Goal: Task Accomplishment & Management: Manage account settings

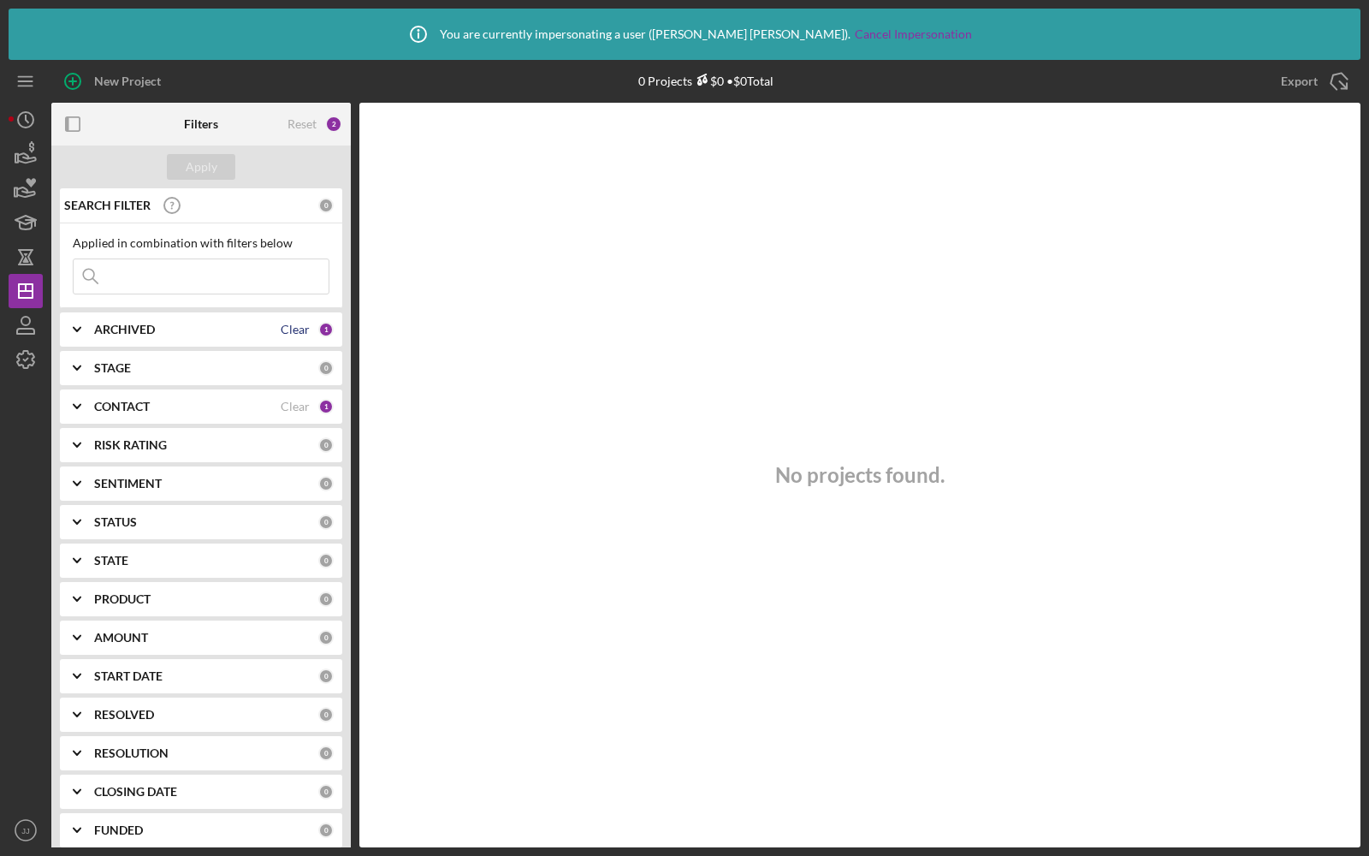
click at [300, 323] on div "Clear" at bounding box center [295, 330] width 29 height 14
click at [284, 402] on div "Clear" at bounding box center [295, 407] width 29 height 14
click at [183, 163] on button "Apply" at bounding box center [201, 167] width 68 height 26
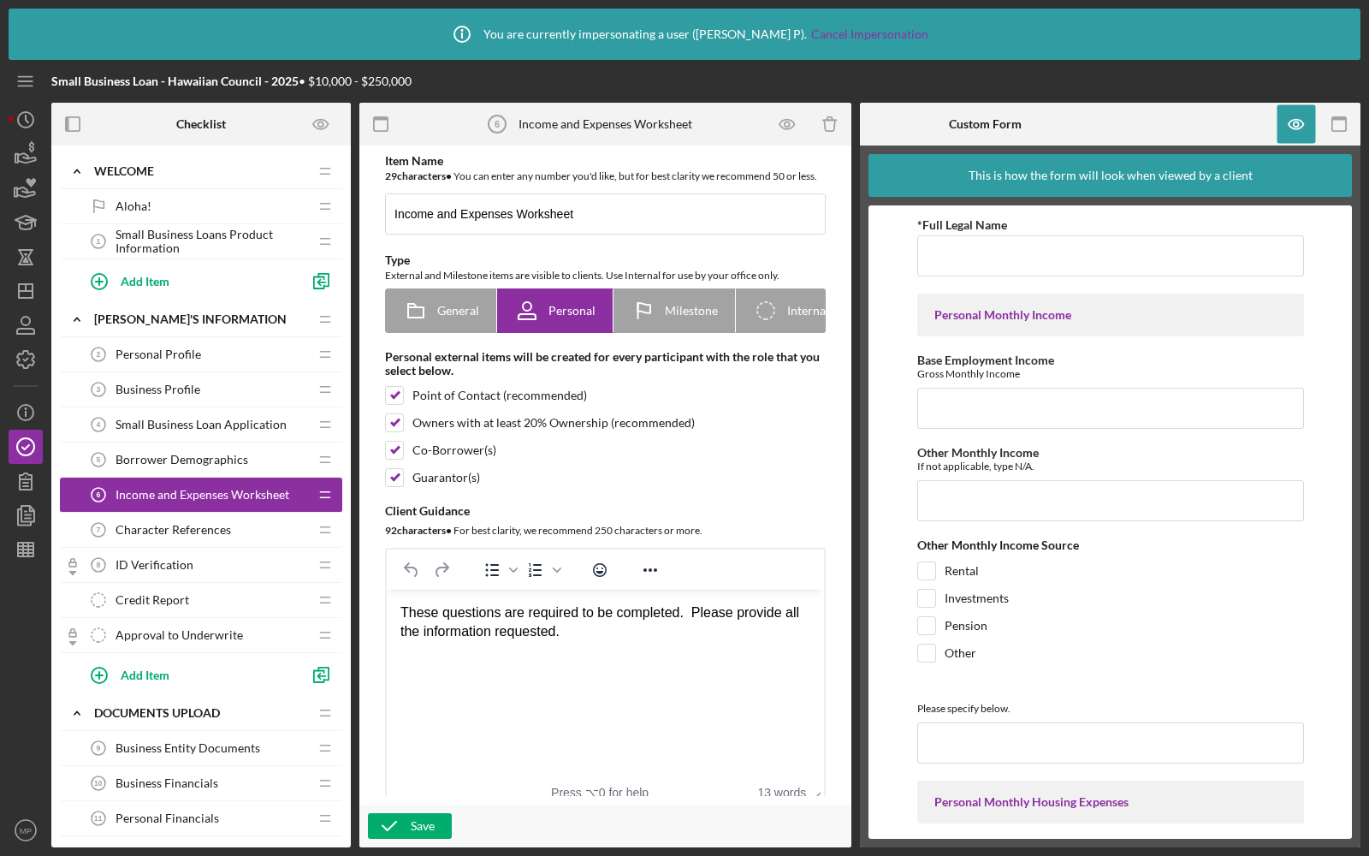
scroll to position [1331, 0]
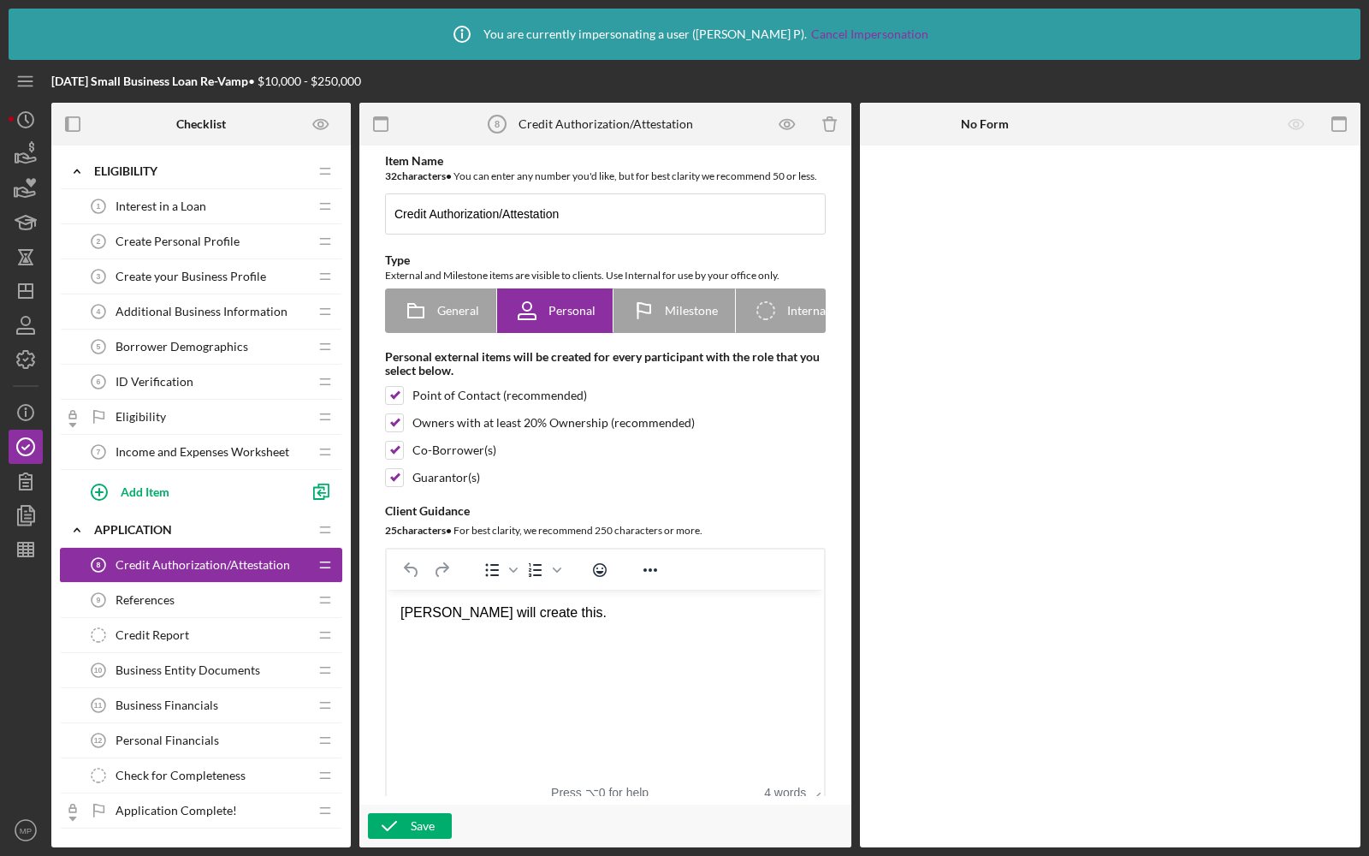
scroll to position [760, 0]
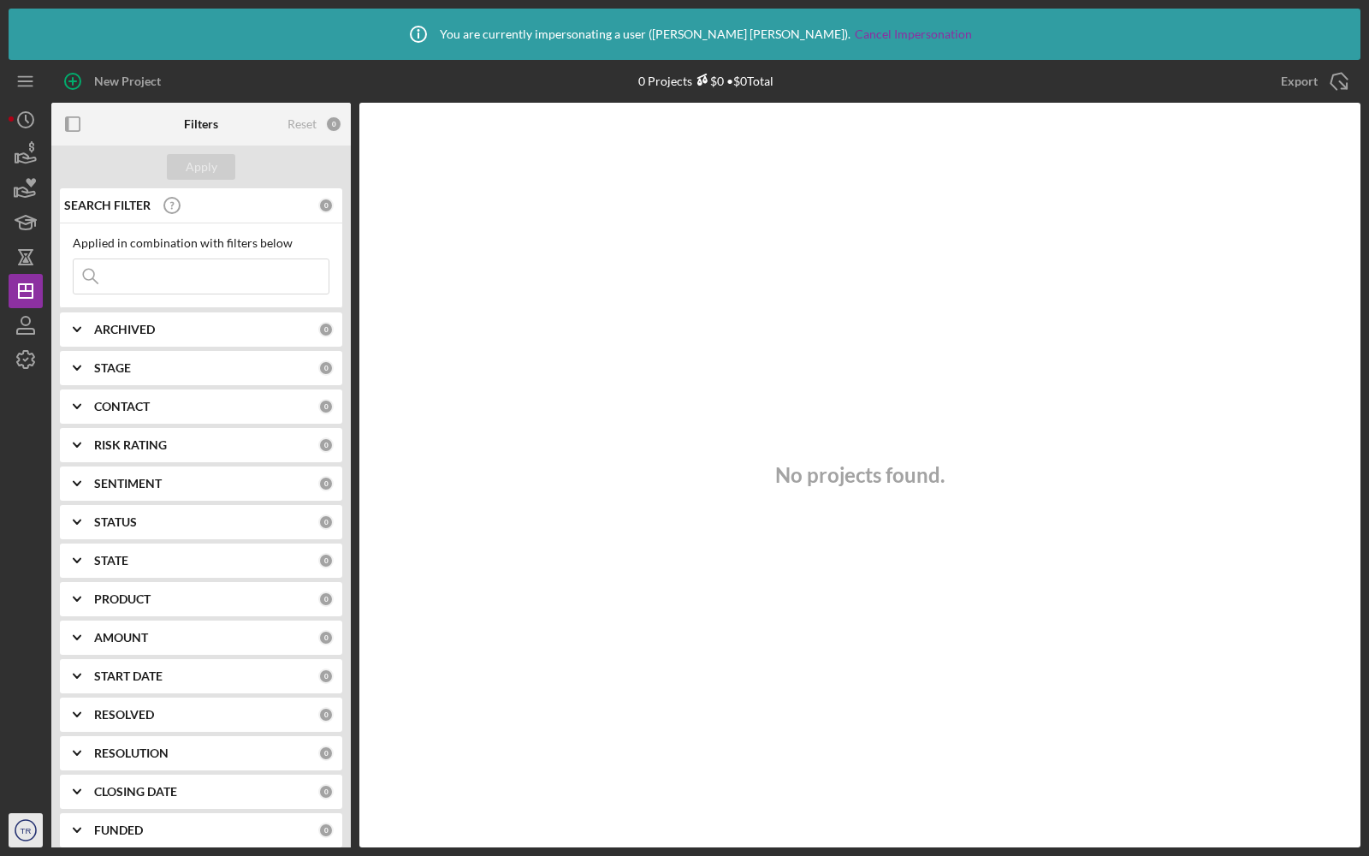
click at [11, 830] on div "New Project 0 Projects $0 • $0 Total Export Icon/Export Filters Reset 0 Apply S…" at bounding box center [685, 453] width 1352 height 787
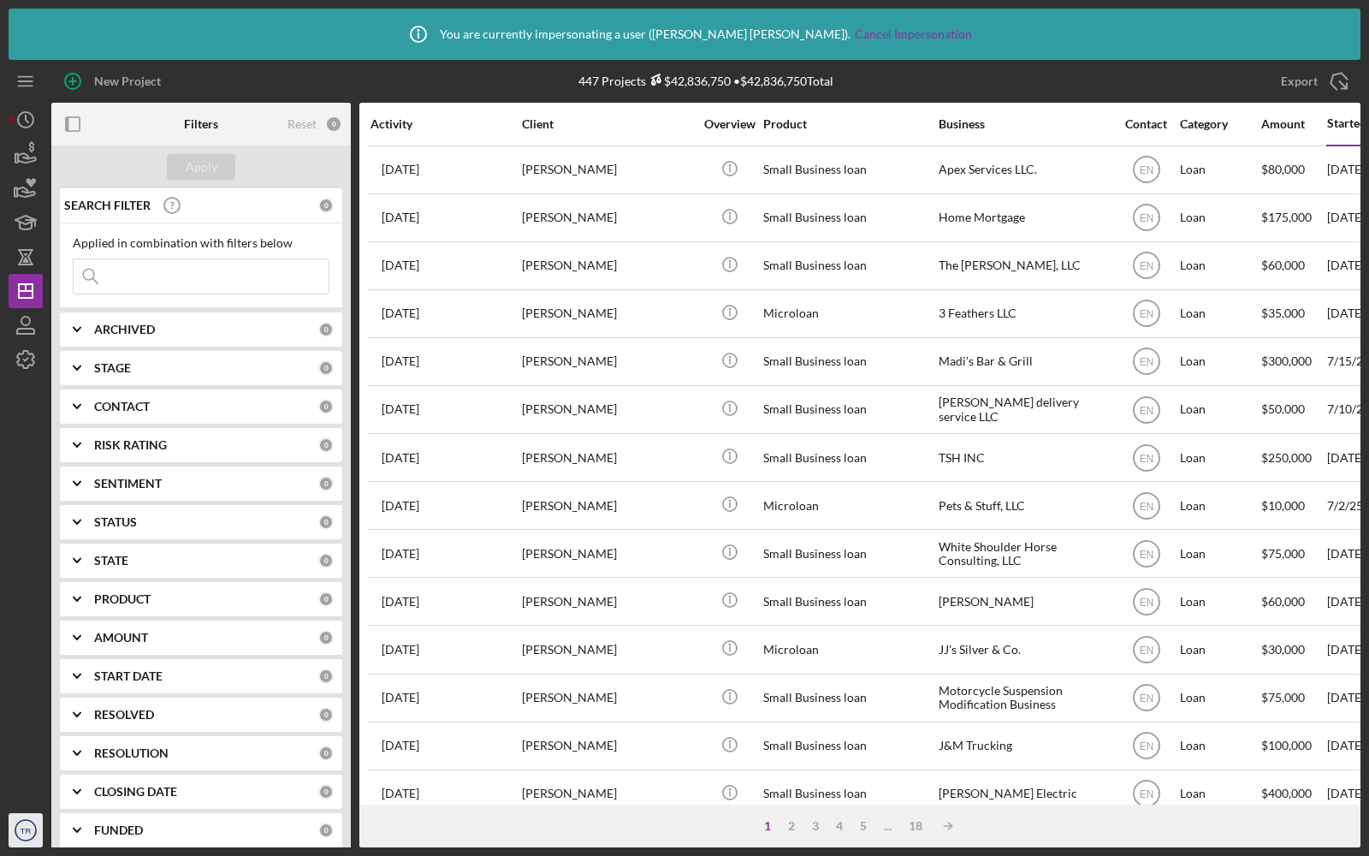
click at [21, 831] on text "TR" at bounding box center [26, 830] width 11 height 9
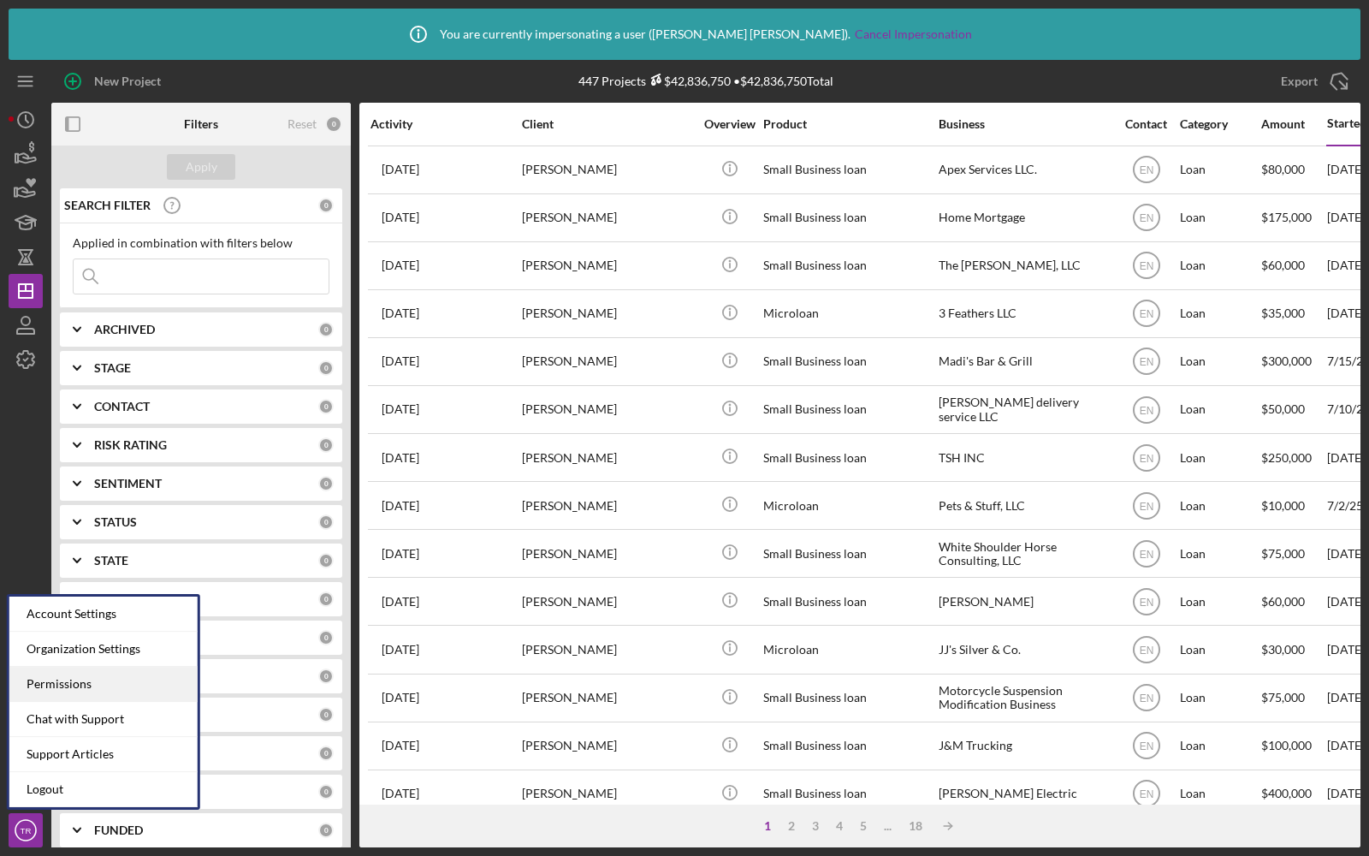
click at [64, 696] on div "Permissions" at bounding box center [103, 683] width 188 height 35
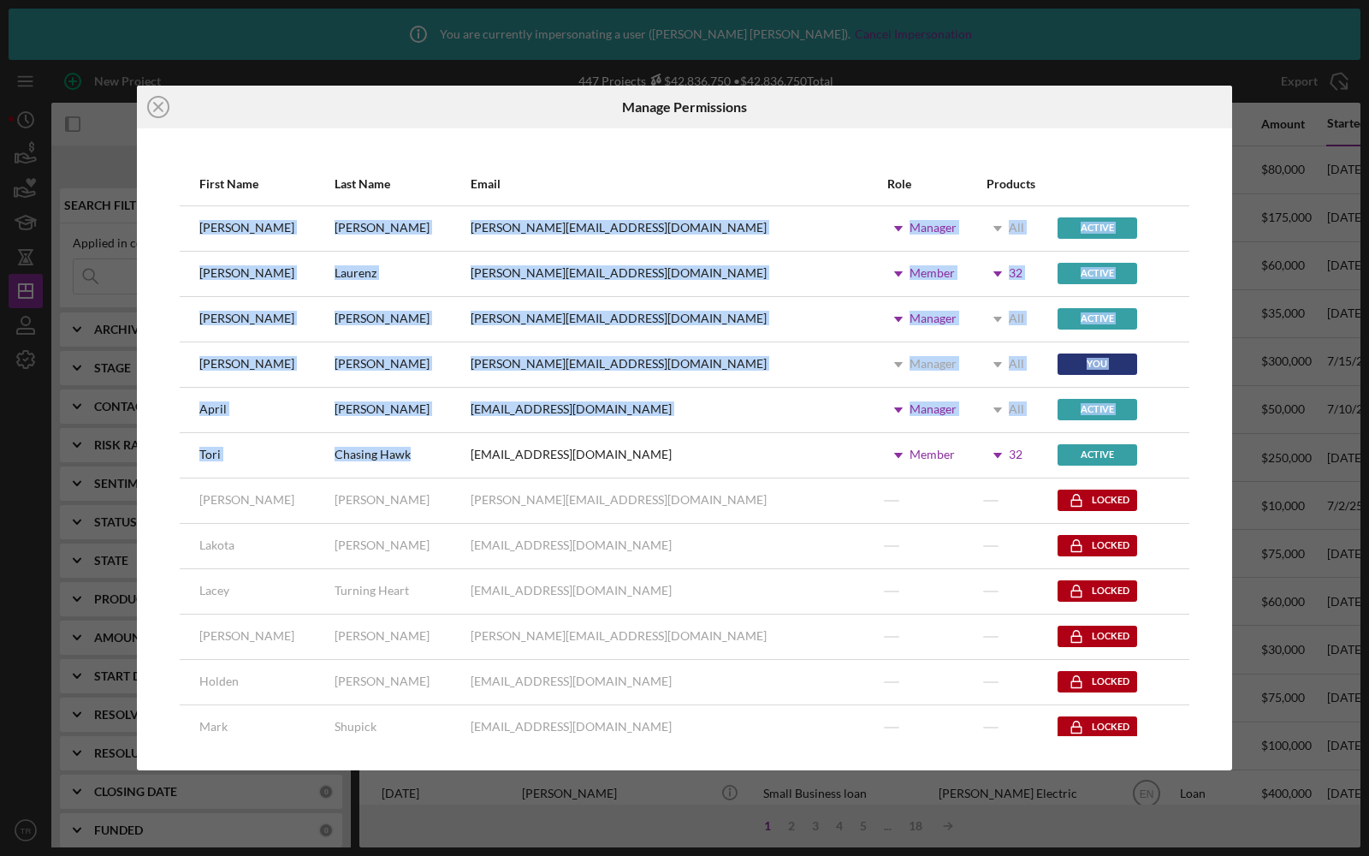
drag, startPoint x: 426, startPoint y: 462, endPoint x: 192, endPoint y: 232, distance: 328.5
click at [192, 232] on tbody "Elaine Neigel elaine@fourbands.org Icon/Dropdown Arrow Manager Icon/Dropdown Ar…" at bounding box center [685, 499] width 1010 height 589
copy tbody "Elaine Neigel elaine@fourbands.org Icon/Dropdown Arrow Manager Icon/Dropdown Ar…"
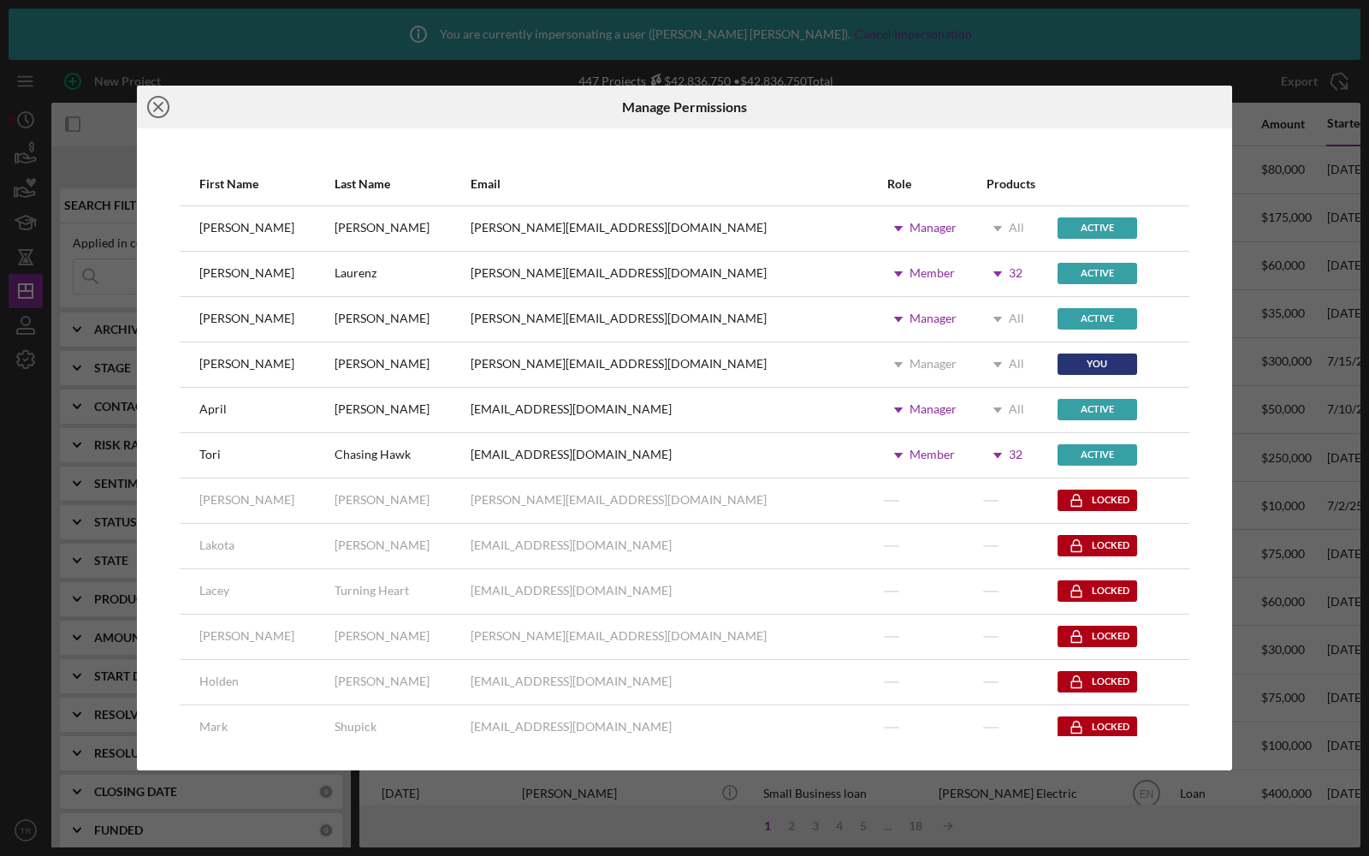
click at [152, 103] on icon "Icon/Close" at bounding box center [158, 107] width 43 height 43
